Goal: Register for event/course

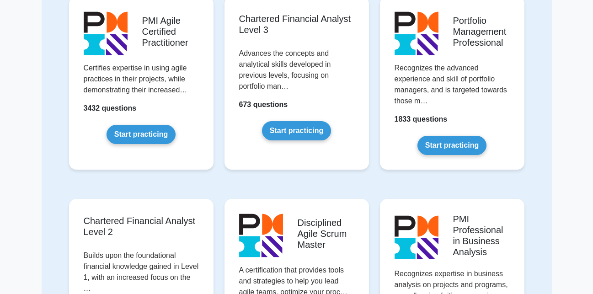
scroll to position [951, 0]
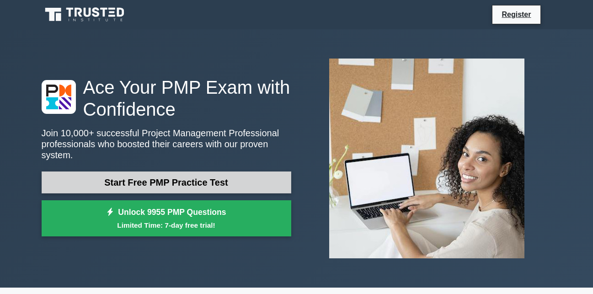
click at [203, 181] on link "Start Free PMP Practice Test" at bounding box center [167, 182] width 250 height 22
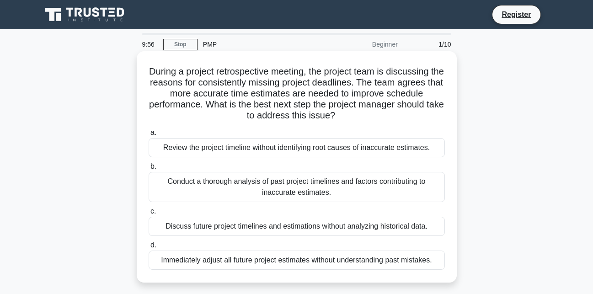
click at [224, 145] on div "Review the project timeline without identifying root causes of inaccurate estim…" at bounding box center [297, 147] width 296 height 19
click at [149, 136] on input "a. Review the project timeline without identifying root causes of inaccurate es…" at bounding box center [149, 133] width 0 height 6
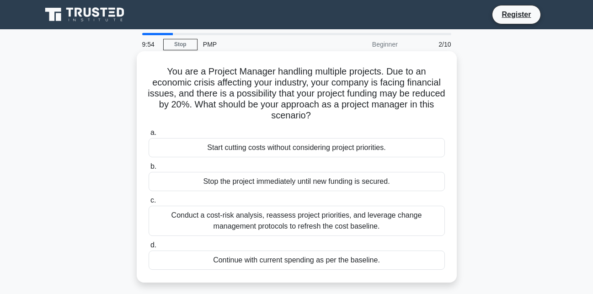
click at [233, 147] on div "Start cutting costs without considering project priorities." at bounding box center [297, 147] width 296 height 19
click at [149, 136] on input "a. Start cutting costs without considering project priorities." at bounding box center [149, 133] width 0 height 6
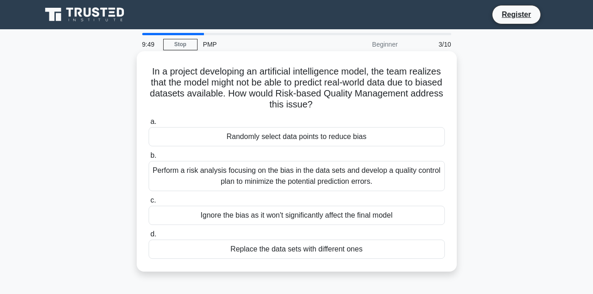
click at [240, 172] on div "Perform a risk analysis focusing on the bias in the data sets and develop a qua…" at bounding box center [297, 176] width 296 height 30
click at [149, 159] on input "b. Perform a risk analysis focusing on the bias in the data sets and develop a …" at bounding box center [149, 156] width 0 height 6
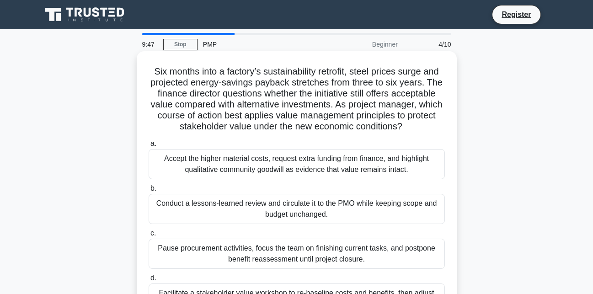
click at [243, 165] on div "Accept the higher material costs, request extra funding from finance, and highl…" at bounding box center [297, 164] width 296 height 30
click at [149, 147] on input "a. Accept the higher material costs, request extra funding from finance, and hi…" at bounding box center [149, 144] width 0 height 6
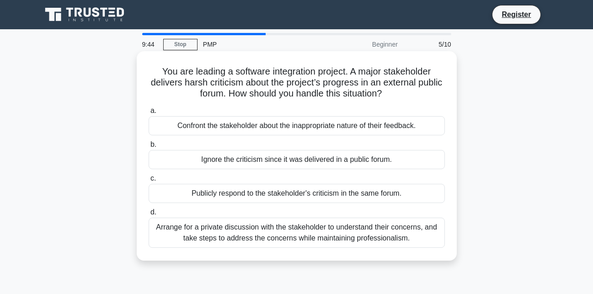
click at [245, 124] on div "Confront the stakeholder about the inappropriate nature of their feedback." at bounding box center [297, 125] width 296 height 19
click at [149, 114] on input "a. Confront the stakeholder about the inappropriate nature of their feedback." at bounding box center [149, 111] width 0 height 6
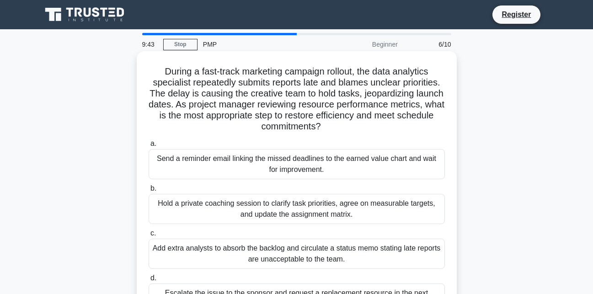
click at [238, 162] on div "Send a reminder email linking the missed deadlines to the earned value chart an…" at bounding box center [297, 164] width 296 height 30
click at [149, 147] on input "a. Send a reminder email linking the missed deadlines to the earned value chart…" at bounding box center [149, 144] width 0 height 6
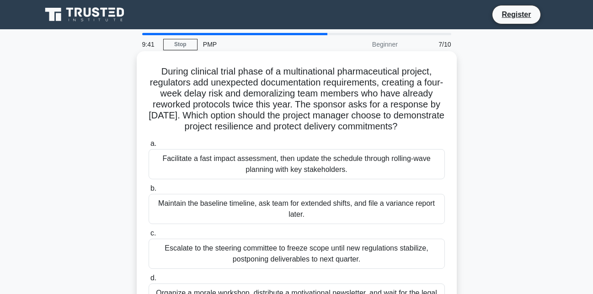
click at [230, 179] on div "Facilitate a fast impact assessment, then update the schedule through rolling-w…" at bounding box center [297, 164] width 296 height 30
click at [149, 147] on input "a. Facilitate a fast impact assessment, then update the schedule through rollin…" at bounding box center [149, 144] width 0 height 6
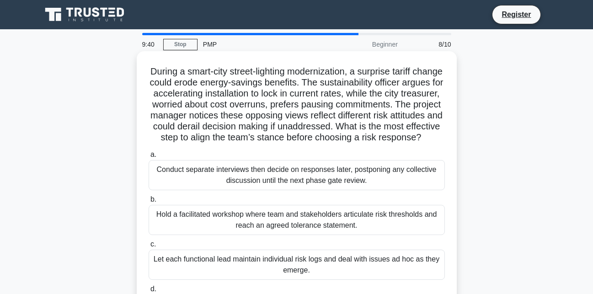
click at [230, 181] on div "Conduct separate interviews then decide on responses later, postponing any coll…" at bounding box center [297, 175] width 296 height 30
click at [149, 158] on input "a. Conduct separate interviews then decide on responses later, postponing any c…" at bounding box center [149, 155] width 0 height 6
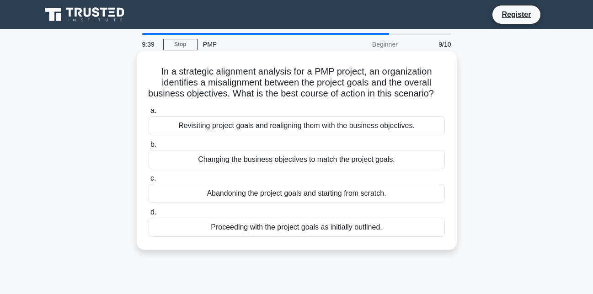
click at [234, 169] on div "Changing the business objectives to match the project goals." at bounding box center [297, 159] width 296 height 19
click at [149, 148] on input "b. Changing the business objectives to match the project goals." at bounding box center [149, 145] width 0 height 6
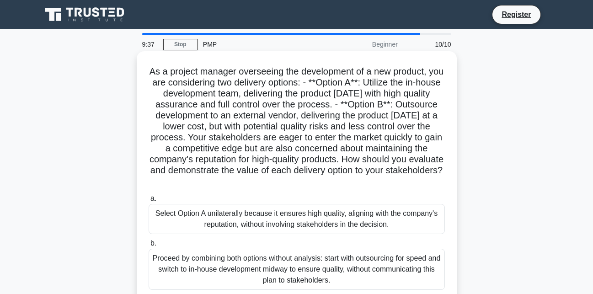
click at [218, 223] on div "Select Option A unilaterally because it ensures high quality, aligning with the…" at bounding box center [297, 219] width 296 height 30
click at [149, 202] on input "a. Select Option A unilaterally because it ensures high quality, aligning with …" at bounding box center [149, 199] width 0 height 6
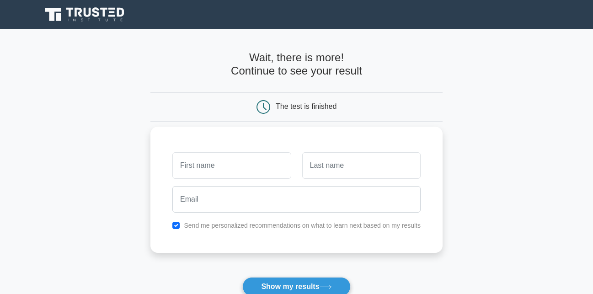
click at [252, 172] on input "text" at bounding box center [231, 165] width 118 height 27
type input "LEBOHANG"
click at [323, 164] on input "text" at bounding box center [361, 165] width 118 height 27
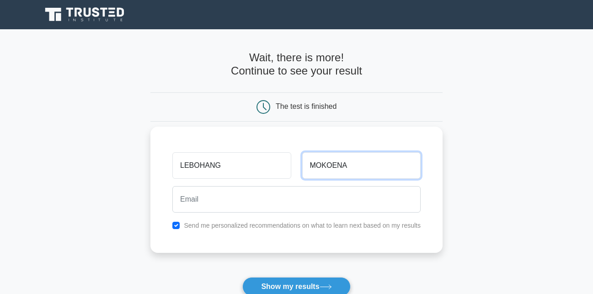
type input "MOKOENA"
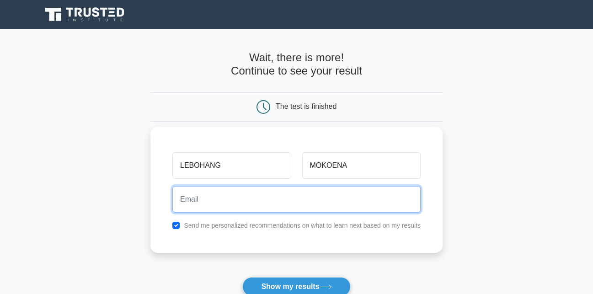
click at [310, 195] on input "email" at bounding box center [296, 199] width 248 height 27
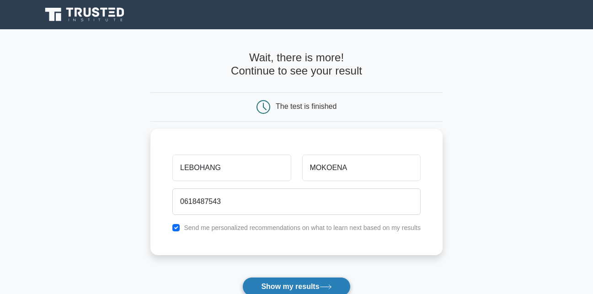
click at [288, 287] on button "Show my results" at bounding box center [296, 286] width 108 height 19
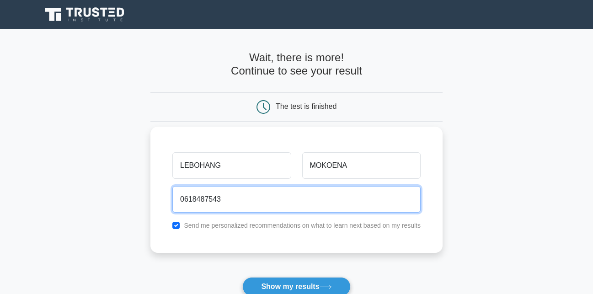
click at [294, 198] on input "0618487543" at bounding box center [296, 199] width 248 height 27
type input "0"
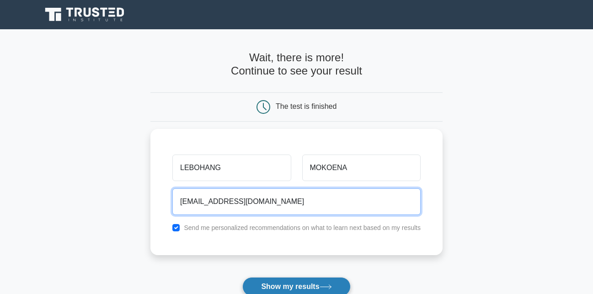
type input "LERATO@54GMAIL.COM"
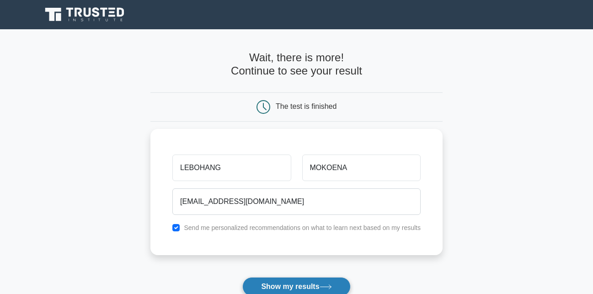
click at [293, 282] on button "Show my results" at bounding box center [296, 286] width 108 height 19
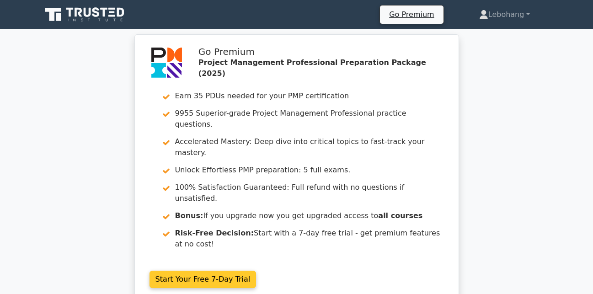
click at [209, 271] on link "Start Your Free 7-Day Trial" at bounding box center [202, 279] width 107 height 17
